Goal: Information Seeking & Learning: Learn about a topic

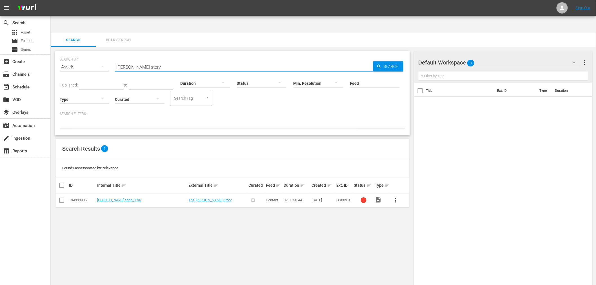
drag, startPoint x: 173, startPoint y: 48, endPoint x: 90, endPoint y: 57, distance: 83.1
click at [90, 56] on div "SEARCH BY Search By Assets Search ID, Title, Description, Keywords, or Category…" at bounding box center [233, 64] width 346 height 20
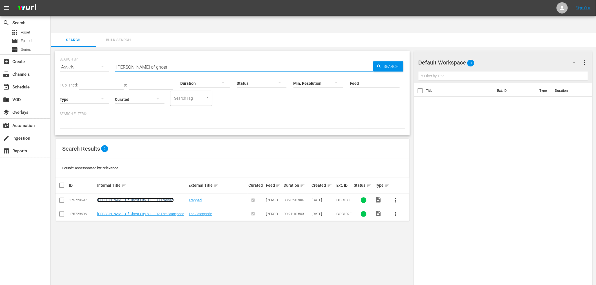
click at [138, 198] on link "[PERSON_NAME] Of Ghost City S1 - 103 Trapped" at bounding box center [135, 200] width 77 height 4
drag, startPoint x: 161, startPoint y: 50, endPoint x: 63, endPoint y: 51, distance: 98.1
click at [59, 58] on div "SEARCH BY Search By Assets Search ID, Title, Description, Keywords, or Category…" at bounding box center [232, 93] width 355 height 84
type input "a lone hand"
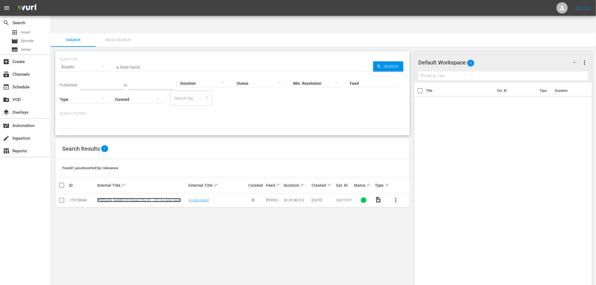
click at [139, 198] on link "[PERSON_NAME] Of Ghost City S1 - 101 A Lone Hand" at bounding box center [139, 200] width 84 height 4
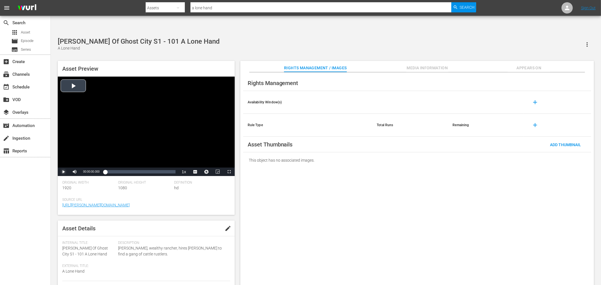
click at [63, 172] on span "Video Player" at bounding box center [63, 172] width 0 height 0
click at [122, 169] on div "Loaded : 2.42% 00:05:03.361 00:00:01.757" at bounding box center [140, 172] width 70 height 6
click at [140, 169] on div "Loaded : 26.68% 00:10:16.669 00:05:04.874" at bounding box center [140, 172] width 70 height 6
click at [63, 172] on span "Video Player" at bounding box center [63, 172] width 0 height 0
click at [386, 212] on div "Rights Management Availability Window(s) add Rule Type Total Runs Remaining add…" at bounding box center [417, 183] width 354 height 222
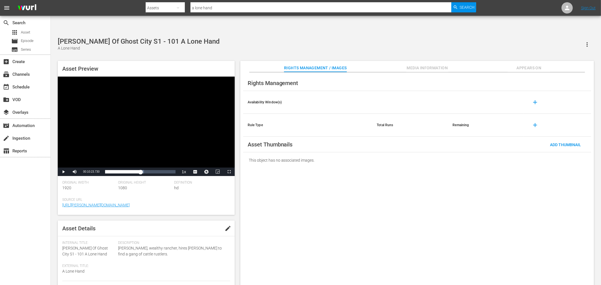
click at [276, 17] on div "menu Search By Assets Search ID, Title, Description, Keywords, or Category a lo…" at bounding box center [300, 156] width 601 height 278
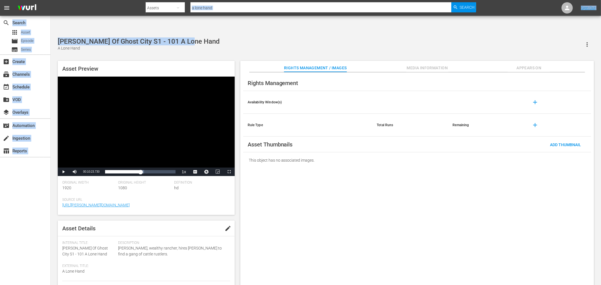
click at [268, 9] on input "a lone hand" at bounding box center [321, 8] width 261 height 14
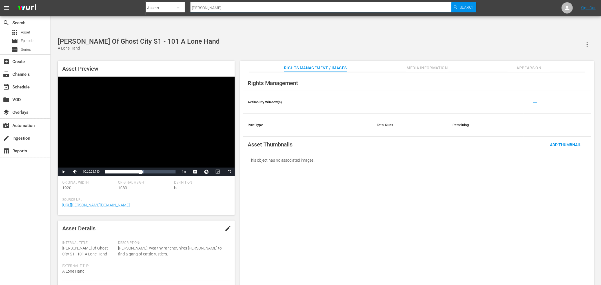
type input "[PERSON_NAME]"
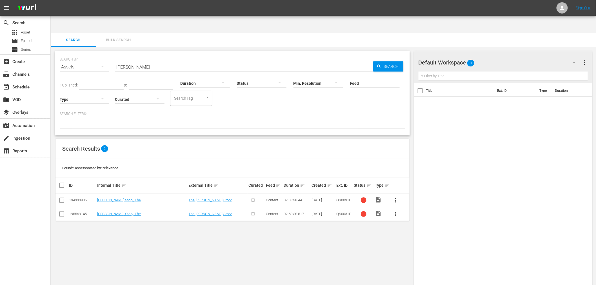
click at [291, 230] on div "SEARCH BY Search By Assets Search ID, Title, Description, Keywords, or Category…" at bounding box center [233, 175] width 364 height 256
click at [132, 212] on link "[PERSON_NAME] Story, The" at bounding box center [119, 214] width 44 height 4
click at [111, 222] on div "SEARCH BY Search By Assets Search ID, Title, Description, Keywords, or Category…" at bounding box center [233, 175] width 364 height 256
click at [124, 212] on link "[PERSON_NAME] Story, The" at bounding box center [119, 214] width 44 height 4
click at [337, 247] on div "SEARCH BY Search By Assets Search ID, Title, Description, Keywords, or Category…" at bounding box center [233, 175] width 364 height 256
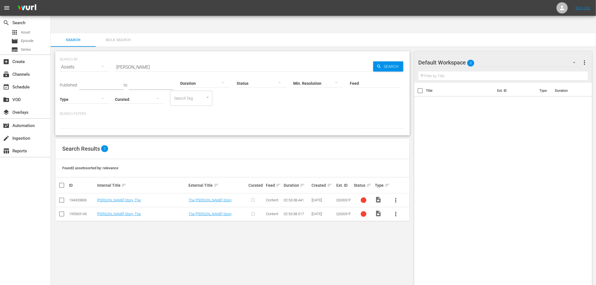
click at [295, 234] on div "SEARCH BY Search By Assets Search ID, Title, Description, Keywords, or Category…" at bounding box center [233, 175] width 364 height 256
click at [205, 253] on div "SEARCH BY Search By Assets Search ID, Title, Description, Keywords, or Category…" at bounding box center [233, 175] width 364 height 256
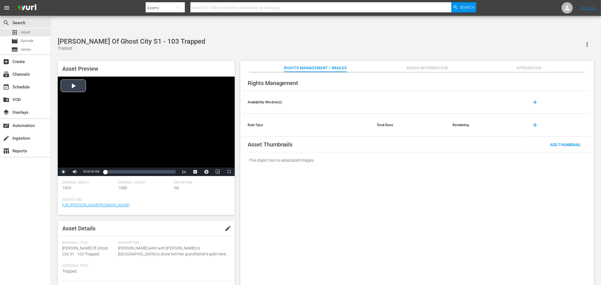
click at [63, 172] on span "Video Player" at bounding box center [63, 172] width 0 height 0
click at [127, 169] on div "00:06:22.289" at bounding box center [127, 172] width 0 height 6
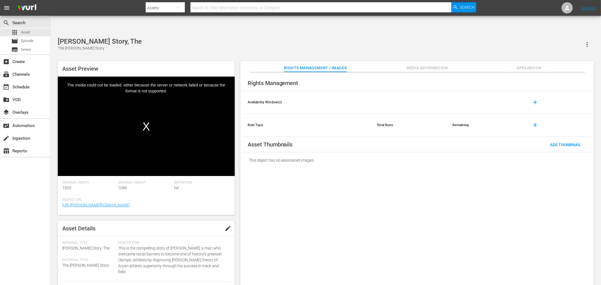
click at [315, 177] on div "Rights Management Availability Window(s) add Rule Type Total Runs Remaining add…" at bounding box center [417, 183] width 354 height 222
